Goal: Navigation & Orientation: Find specific page/section

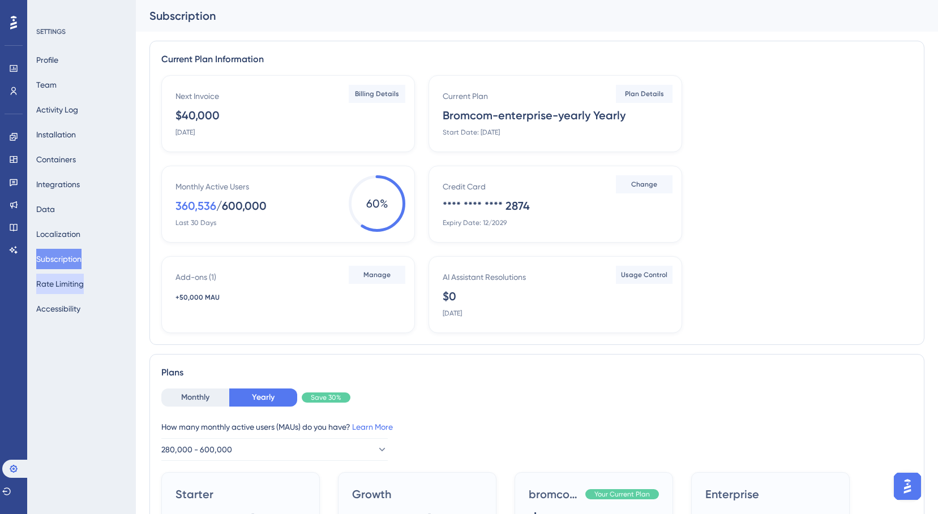
click at [57, 281] on button "Rate Limiting" at bounding box center [60, 284] width 48 height 20
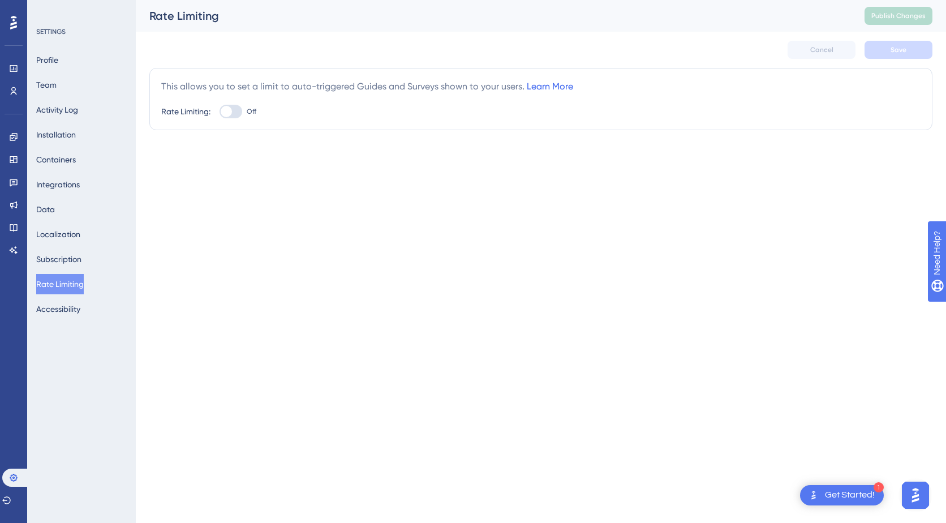
click at [548, 85] on link "Learn More" at bounding box center [550, 86] width 46 height 11
click at [52, 112] on button "Activity Log" at bounding box center [57, 110] width 42 height 20
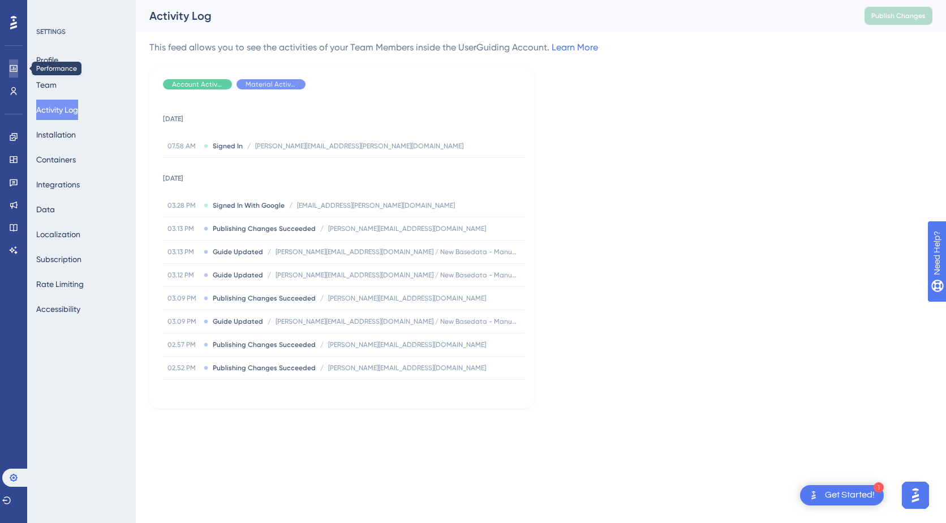
click at [10, 69] on icon at bounding box center [13, 68] width 7 height 7
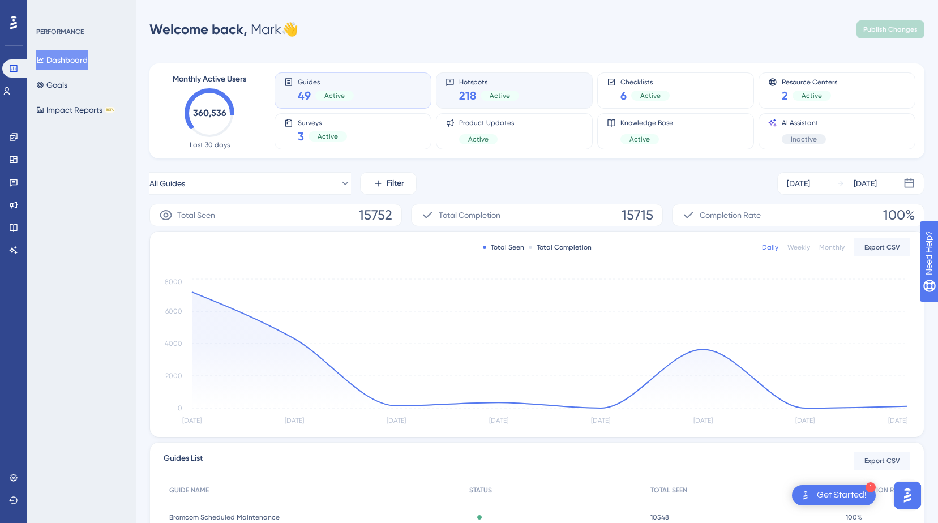
click at [534, 92] on div "Hotspots 218 Active" at bounding box center [514, 91] width 138 height 26
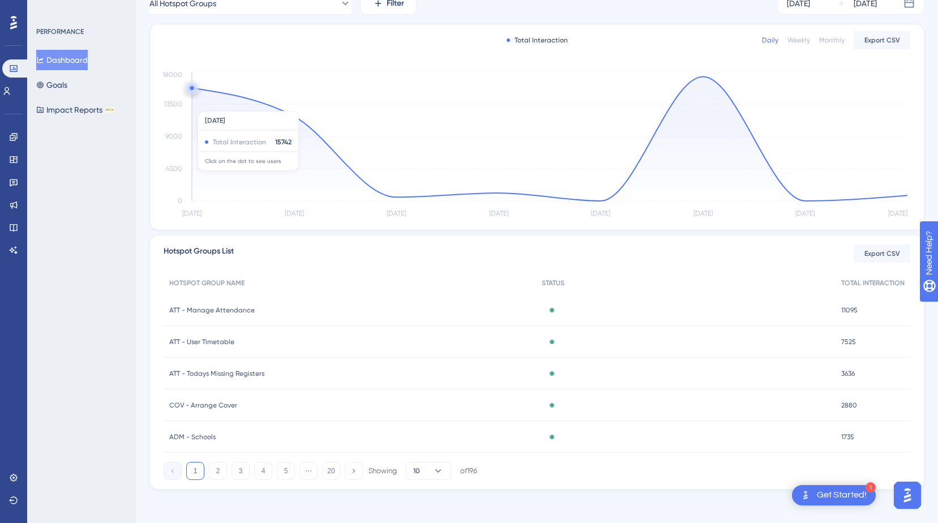
scroll to position [183, 0]
